Goal: Information Seeking & Learning: Learn about a topic

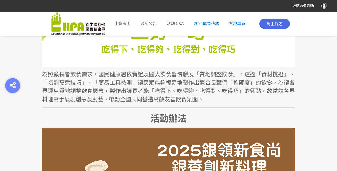
scroll to position [468, 0]
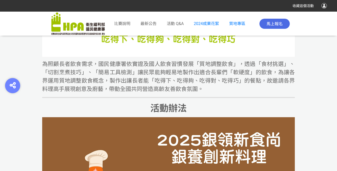
click at [146, 30] on div "最新公告" at bounding box center [149, 23] width 16 height 21
click at [141, 25] on span "最新公告" at bounding box center [149, 23] width 16 height 5
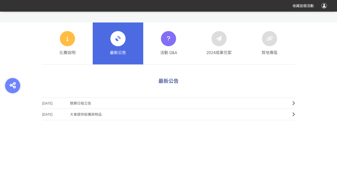
scroll to position [183, 0]
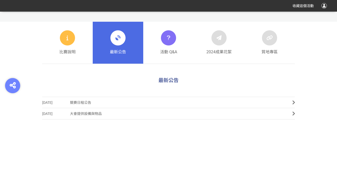
click at [78, 100] on span "競賽日程公告" at bounding box center [177, 102] width 215 height 11
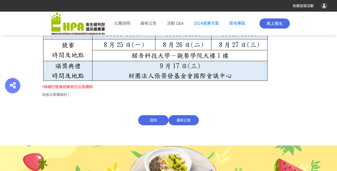
scroll to position [352, 0]
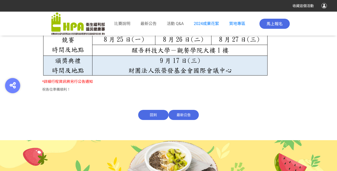
click at [184, 115] on span "最新公告" at bounding box center [184, 115] width 30 height 10
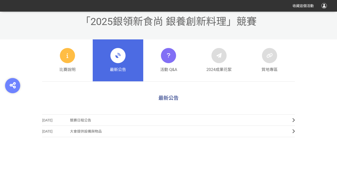
scroll to position [170, 0]
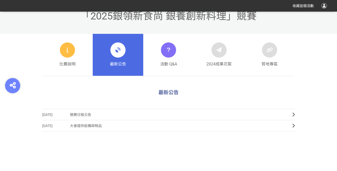
click at [59, 66] on span "比賽說明" at bounding box center [67, 64] width 16 height 6
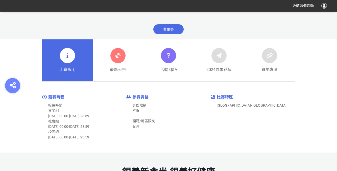
click at [115, 69] on span "最新公告" at bounding box center [118, 70] width 16 height 6
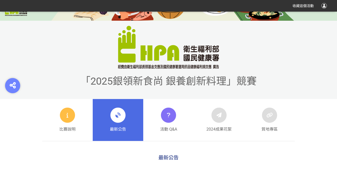
click at [155, 121] on link "活動 Q&A" at bounding box center [168, 120] width 51 height 42
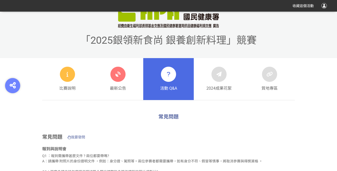
scroll to position [146, 0]
click at [70, 83] on div "比賽說明" at bounding box center [67, 79] width 16 height 25
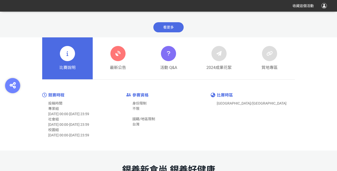
scroll to position [204, 0]
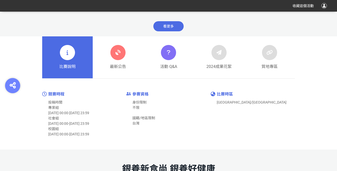
click at [101, 76] on link "最新公告" at bounding box center [118, 57] width 51 height 42
